Goal: Task Accomplishment & Management: Manage account settings

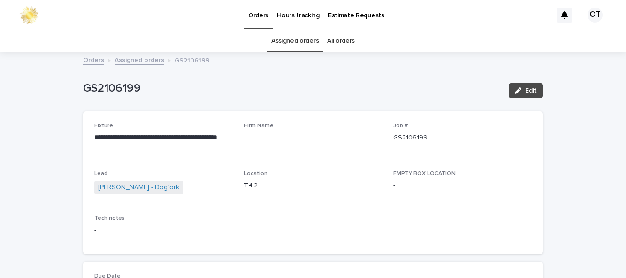
click at [305, 30] on link "Assigned orders" at bounding box center [294, 41] width 47 height 22
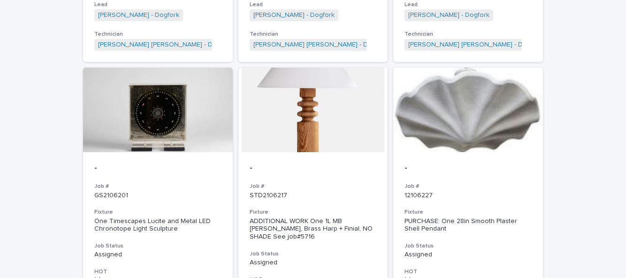
scroll to position [630, 0]
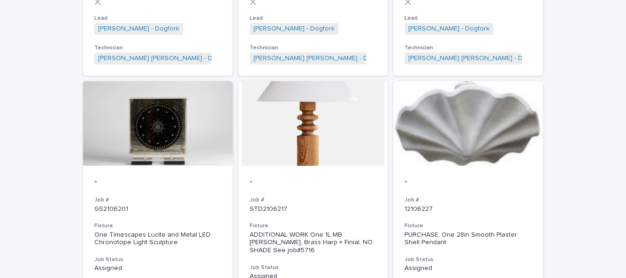
click at [338, 114] on div at bounding box center [313, 123] width 150 height 84
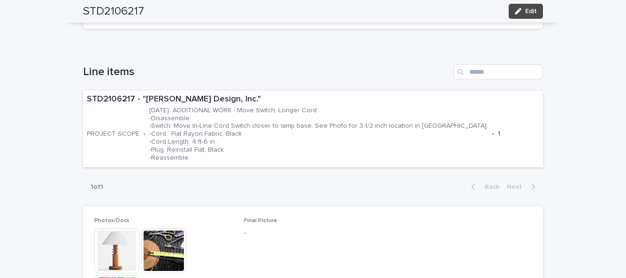
scroll to position [293, 0]
click at [179, 244] on img at bounding box center [163, 249] width 45 height 45
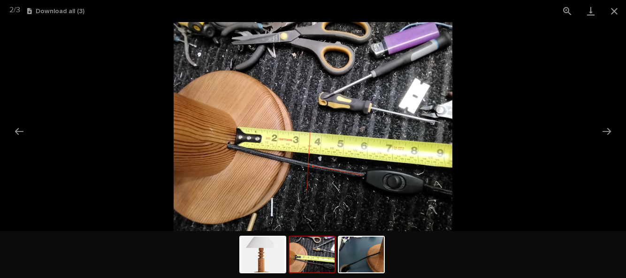
click at [616, 13] on button "Close gallery" at bounding box center [613, 11] width 23 height 22
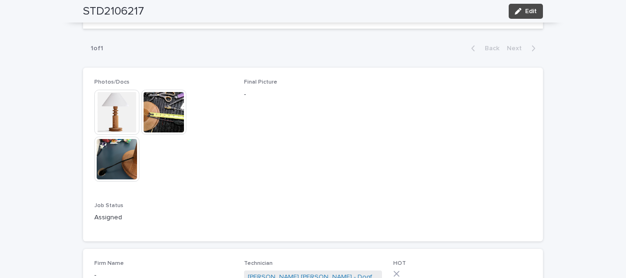
scroll to position [433, 0]
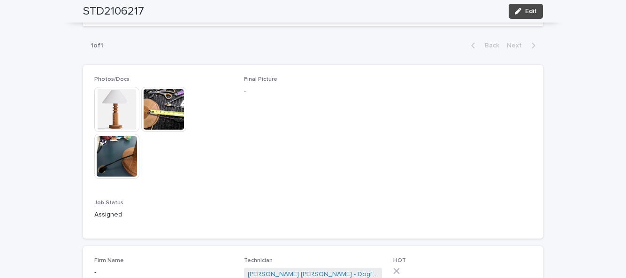
click at [174, 129] on img at bounding box center [163, 109] width 45 height 45
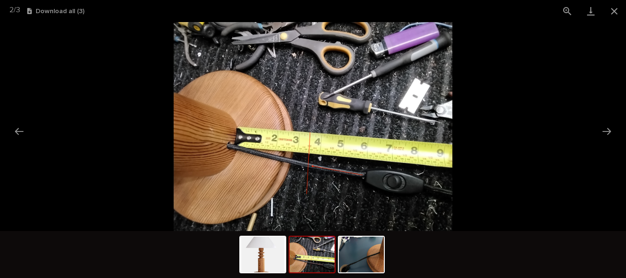
click at [605, 23] on picture at bounding box center [313, 126] width 626 height 209
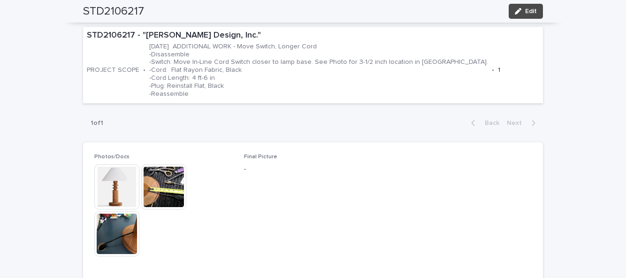
scroll to position [189, 0]
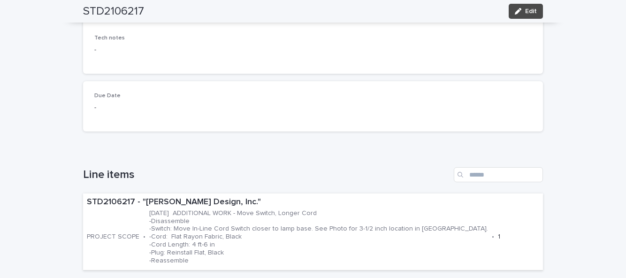
click at [292, 82] on div "Due Date -" at bounding box center [313, 106] width 460 height 50
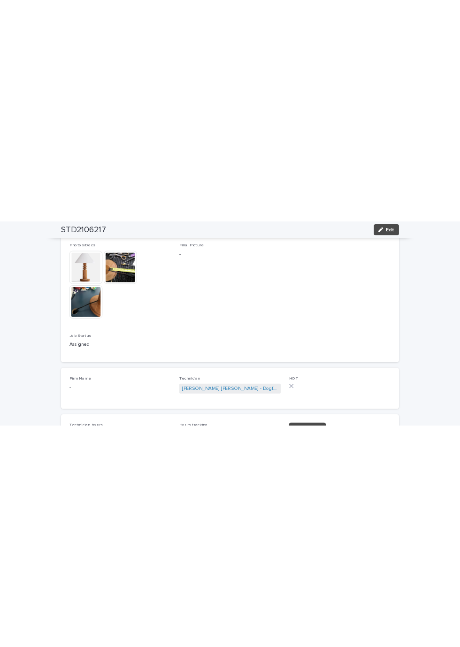
scroll to position [479, 0]
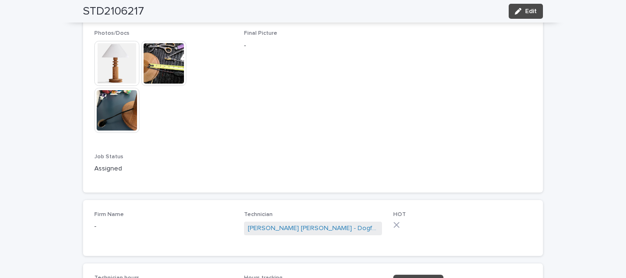
click at [166, 69] on img at bounding box center [163, 63] width 45 height 45
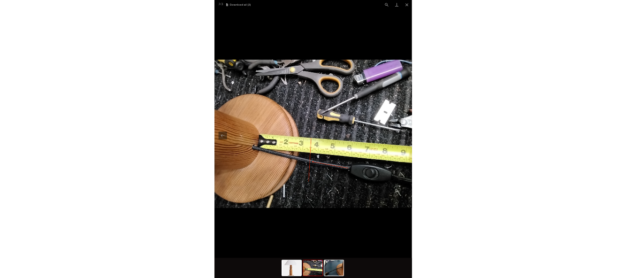
scroll to position [74, 0]
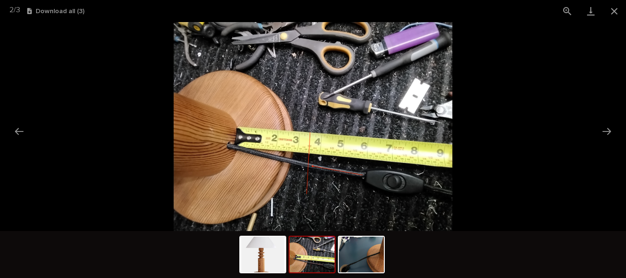
click at [612, 14] on button "Close gallery" at bounding box center [613, 11] width 23 height 22
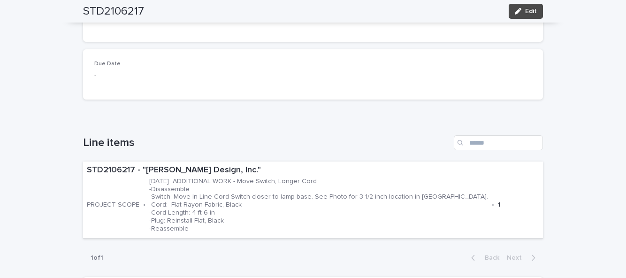
scroll to position [221, 0]
click at [525, 7] on button "Edit" at bounding box center [525, 11] width 34 height 15
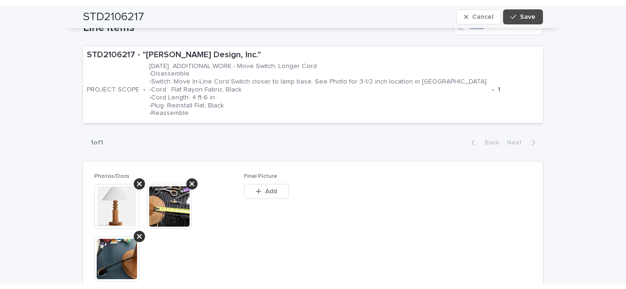
scroll to position [358, 0]
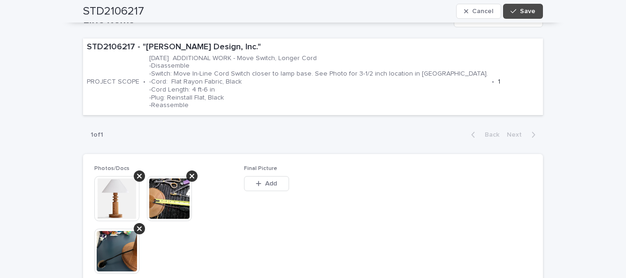
click at [268, 184] on span "Add" at bounding box center [271, 183] width 12 height 7
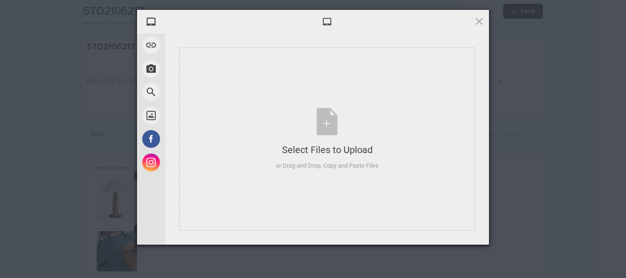
click at [340, 191] on div "Select Files to Upload or Drag and Drop, Copy and Paste Files" at bounding box center [326, 138] width 295 height 183
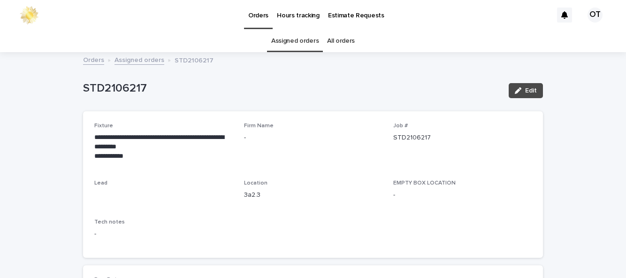
click at [533, 87] on span "Edit" at bounding box center [531, 90] width 12 height 7
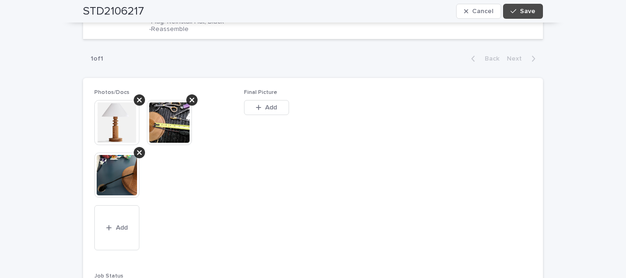
scroll to position [400, 0]
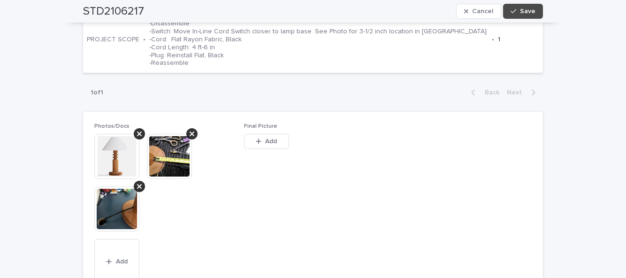
click at [278, 134] on button "Add" at bounding box center [266, 141] width 45 height 15
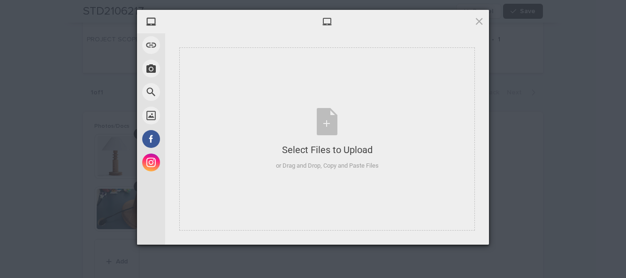
click at [345, 188] on div "Select Files to Upload or Drag and Drop, Copy and Paste Files" at bounding box center [326, 138] width 295 height 183
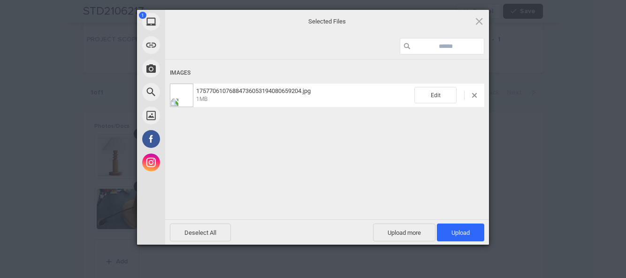
click at [462, 239] on span "Upload 1" at bounding box center [460, 232] width 47 height 18
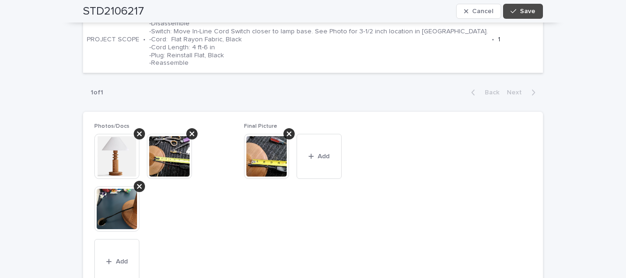
click at [514, 4] on button "Save" at bounding box center [523, 11] width 40 height 15
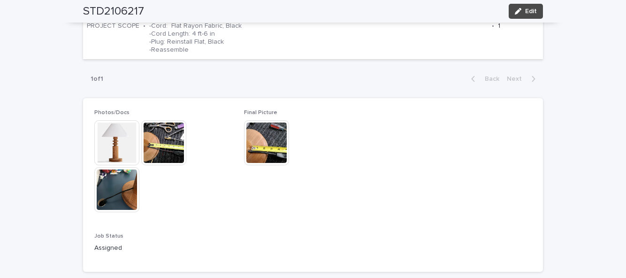
scroll to position [359, 0]
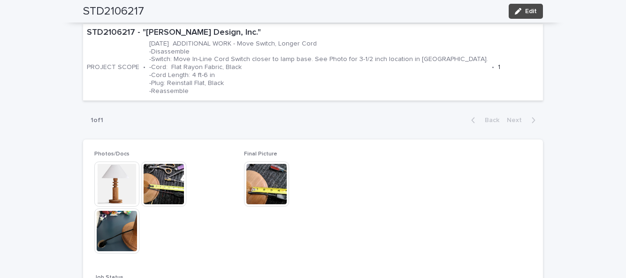
click at [523, 8] on button "Edit" at bounding box center [525, 11] width 34 height 15
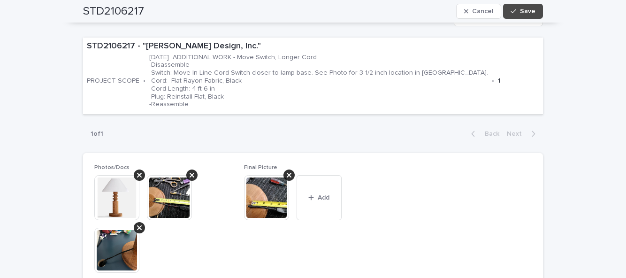
scroll to position [400, 0]
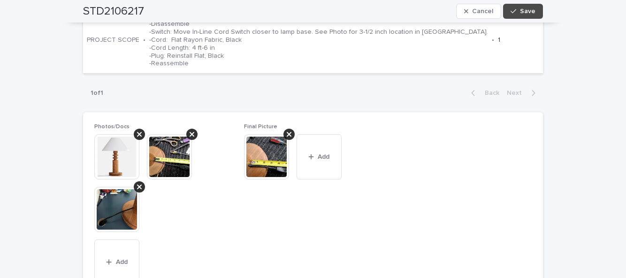
click at [318, 170] on button "Add" at bounding box center [318, 156] width 45 height 45
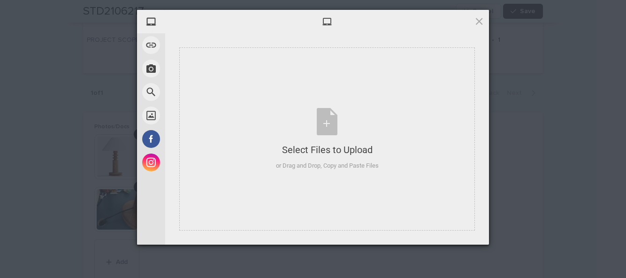
click at [284, 207] on div "Select Files to Upload or Drag and Drop, Copy and Paste Files" at bounding box center [326, 138] width 295 height 183
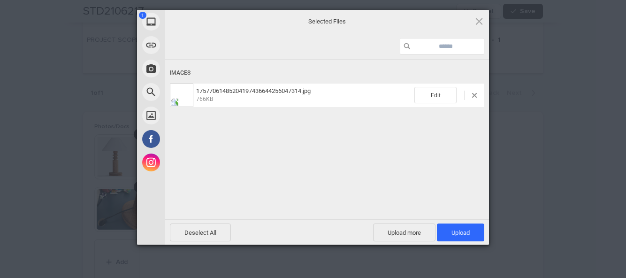
click at [473, 233] on span "Upload 1" at bounding box center [460, 232] width 47 height 18
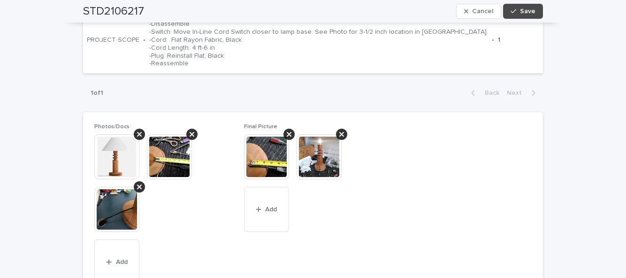
scroll to position [588, 0]
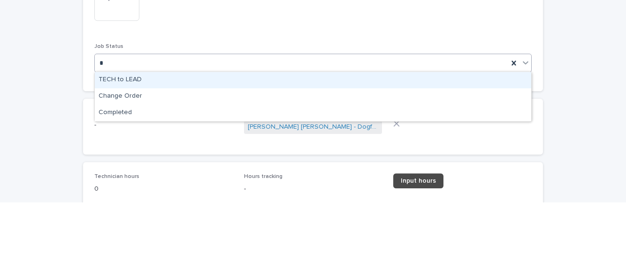
scroll to position [0, 0]
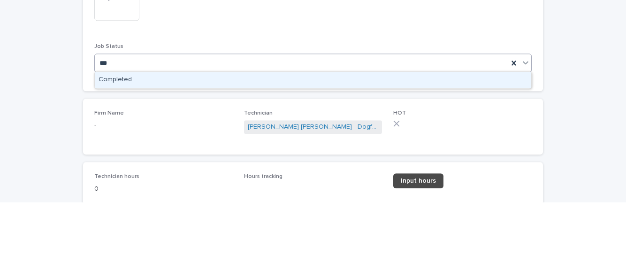
click at [412, 154] on div "Completed" at bounding box center [313, 155] width 436 height 16
type input "***"
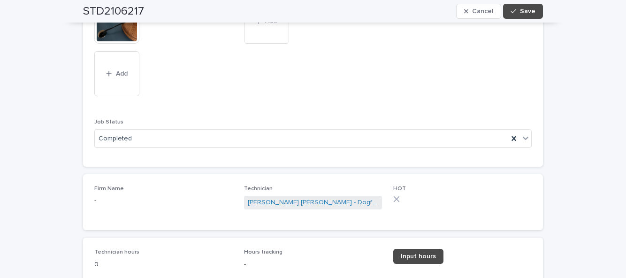
click at [425, 260] on link "Input hours" at bounding box center [418, 256] width 50 height 15
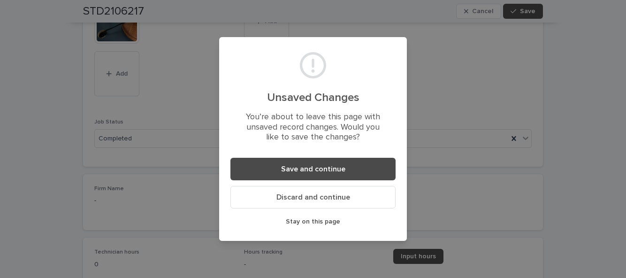
click at [356, 168] on button "Save and continue" at bounding box center [312, 169] width 165 height 23
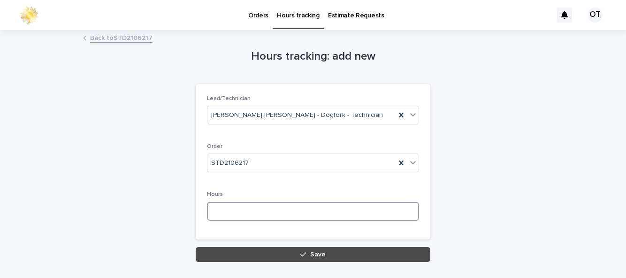
click at [391, 212] on input at bounding box center [313, 211] width 212 height 19
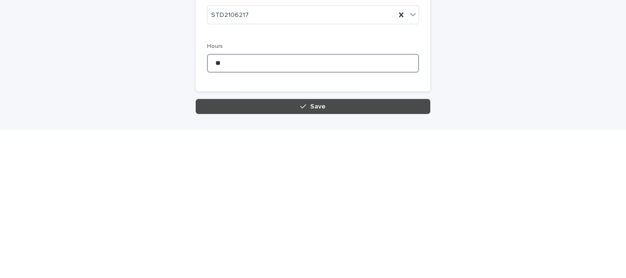
type input "**"
click at [332, 259] on button "Save" at bounding box center [313, 254] width 234 height 15
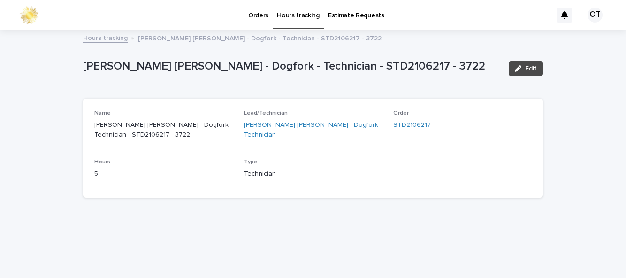
click at [254, 21] on link "Orders" at bounding box center [258, 14] width 29 height 29
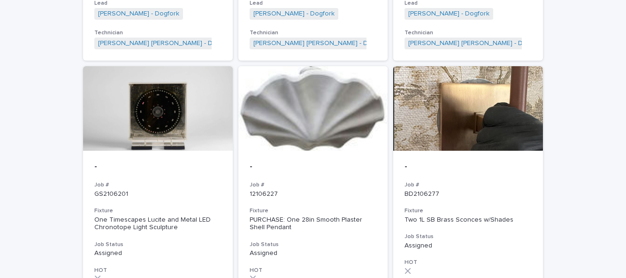
scroll to position [643, 0]
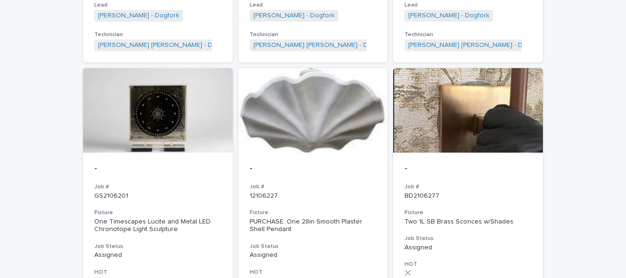
click at [504, 136] on div at bounding box center [468, 110] width 150 height 84
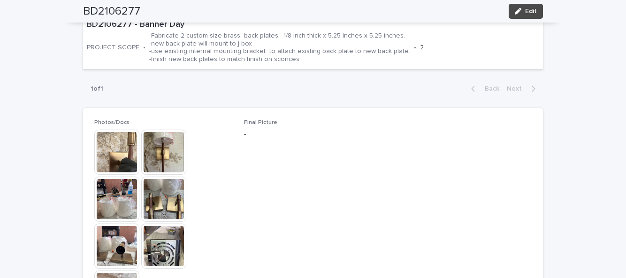
scroll to position [372, 0]
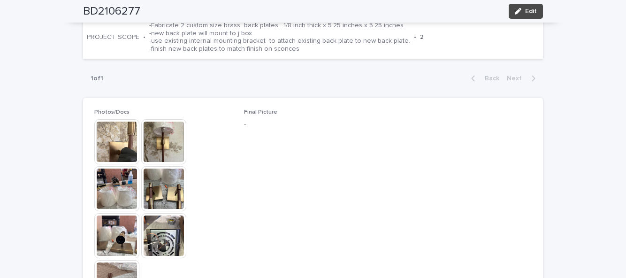
click at [162, 214] on img at bounding box center [163, 235] width 45 height 45
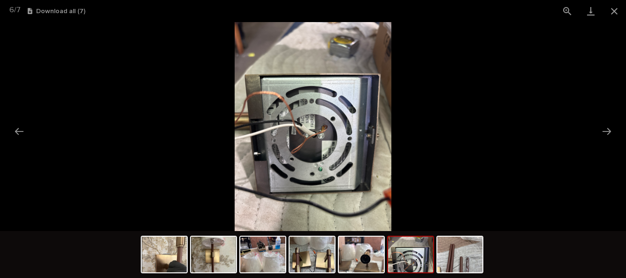
click at [612, 13] on button "Close gallery" at bounding box center [613, 11] width 23 height 22
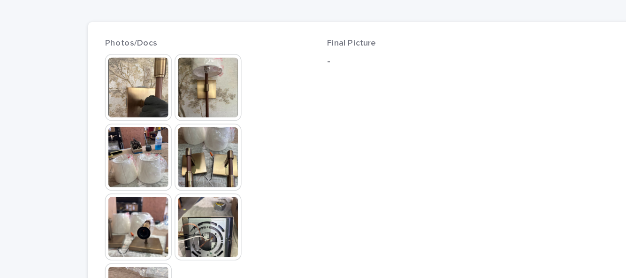
scroll to position [396, 0]
click at [122, 96] on img at bounding box center [116, 117] width 45 height 45
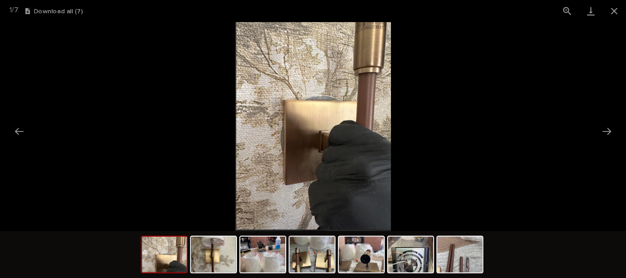
click at [608, 15] on button "Close gallery" at bounding box center [613, 11] width 23 height 22
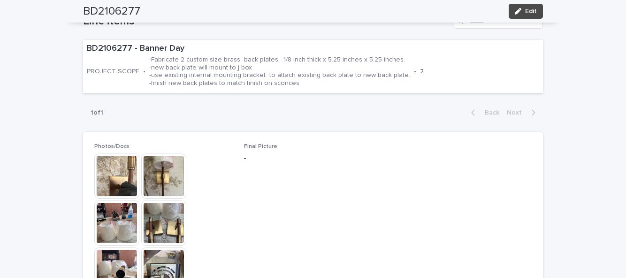
scroll to position [338, 0]
click at [172, 153] on img at bounding box center [163, 175] width 45 height 45
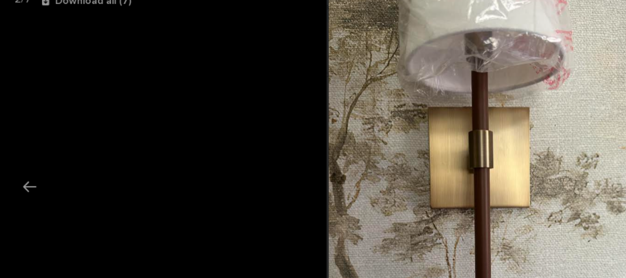
click at [23, 132] on button "Previous slide" at bounding box center [19, 131] width 20 height 18
